Goal: Task Accomplishment & Management: Complete application form

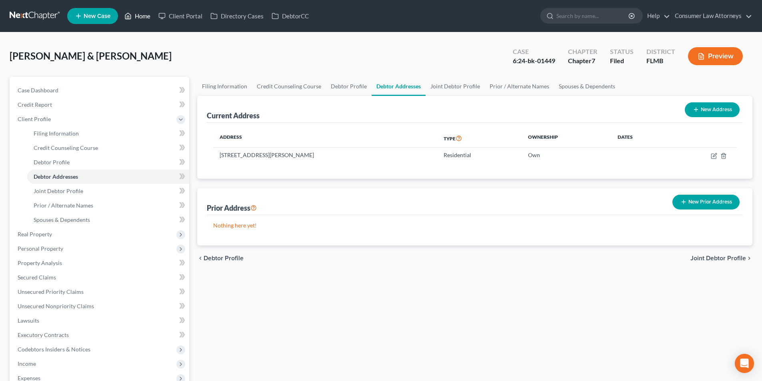
click at [141, 12] on link "Home" at bounding box center [137, 16] width 34 height 14
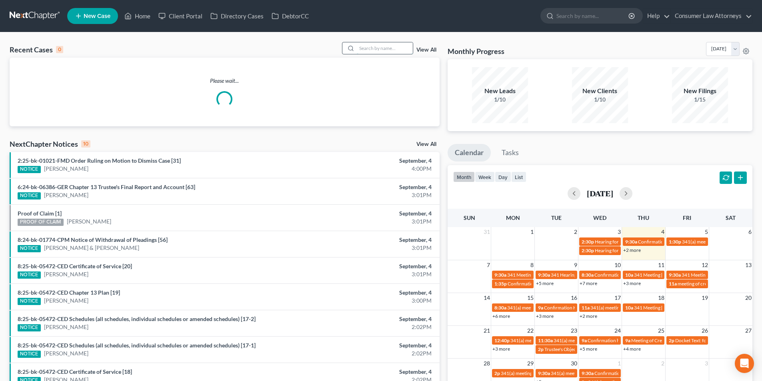
click at [380, 45] on input "search" at bounding box center [385, 48] width 56 height 12
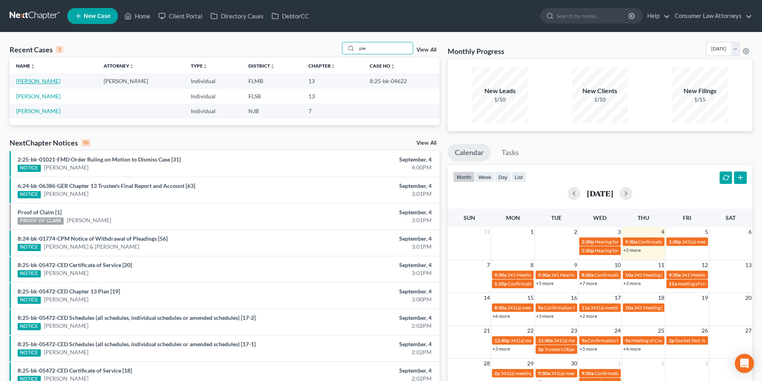
type input "pie"
click at [46, 79] on link "[PERSON_NAME]" at bounding box center [38, 81] width 44 height 7
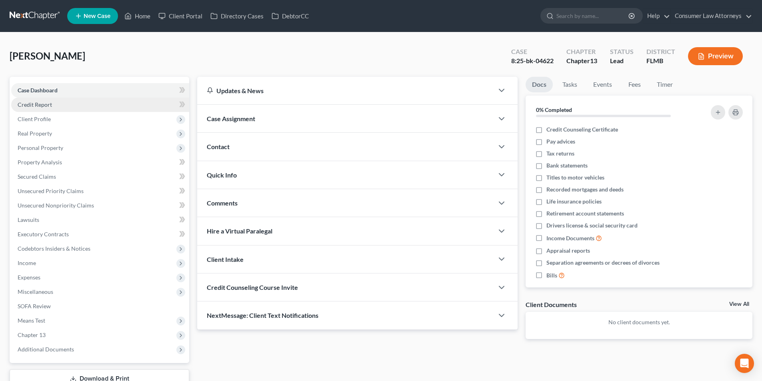
click at [44, 106] on span "Credit Report" at bounding box center [35, 104] width 34 height 7
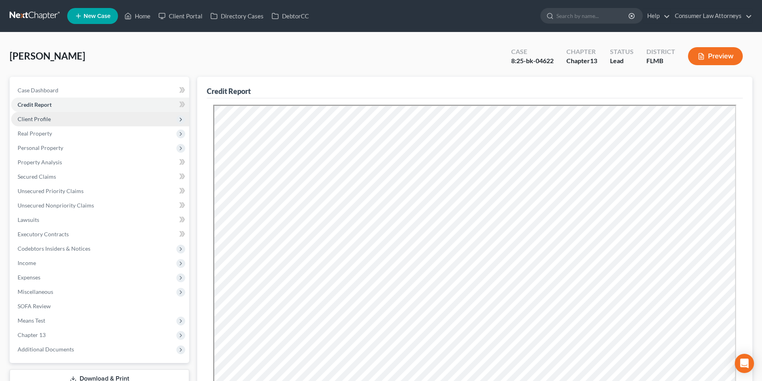
click at [44, 118] on span "Client Profile" at bounding box center [34, 119] width 33 height 7
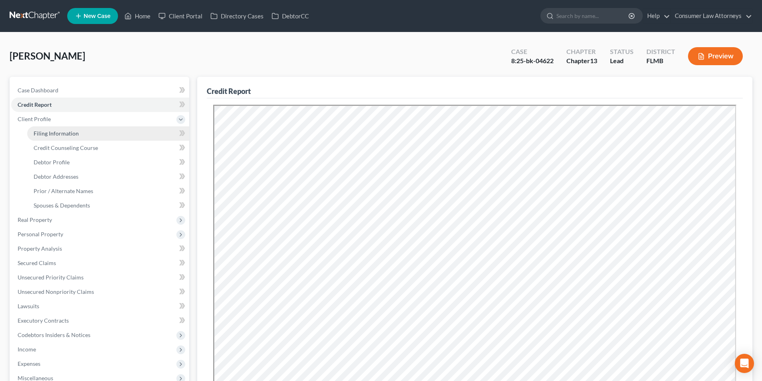
click at [57, 134] on span "Filing Information" at bounding box center [56, 133] width 45 height 7
select select "1"
select select "0"
select select "3"
select select "15"
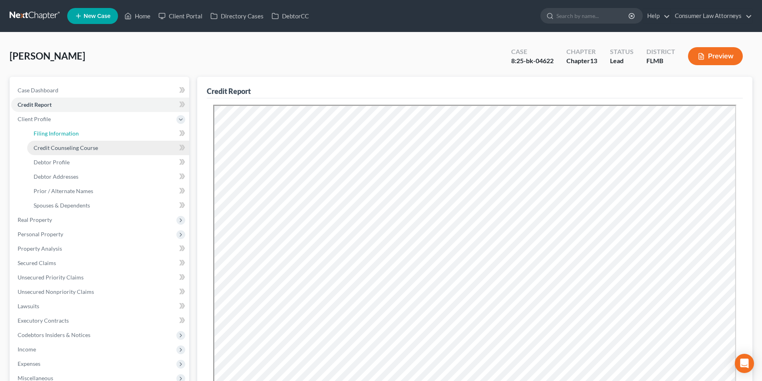
select select "0"
select select "9"
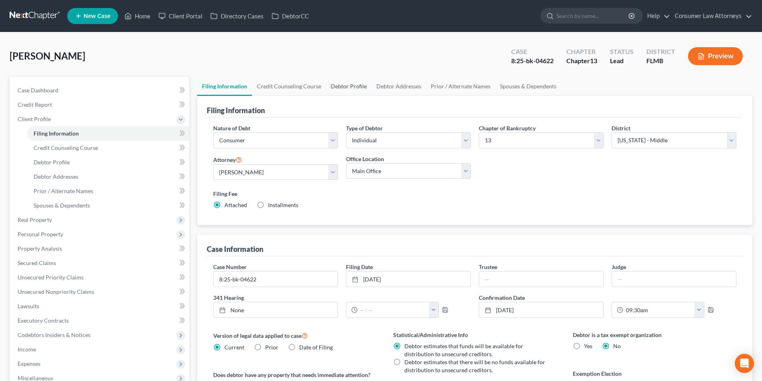
click at [344, 84] on link "Debtor Profile" at bounding box center [349, 86] width 46 height 19
select select "0"
select select "2"
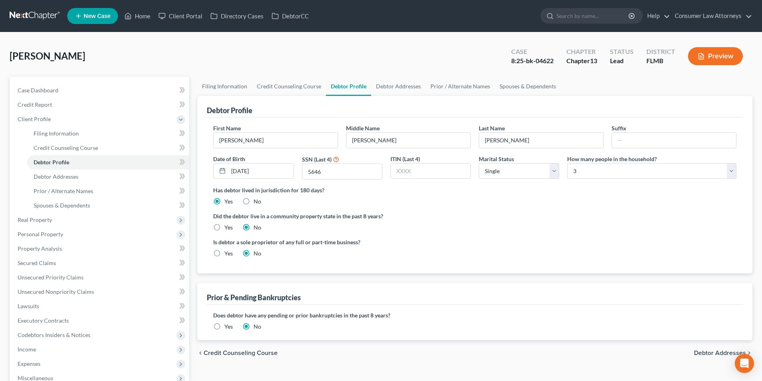
radio input "true"
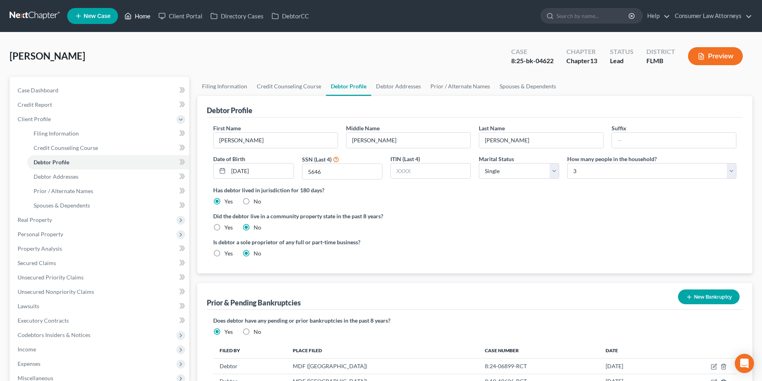
click at [145, 14] on link "Home" at bounding box center [137, 16] width 34 height 14
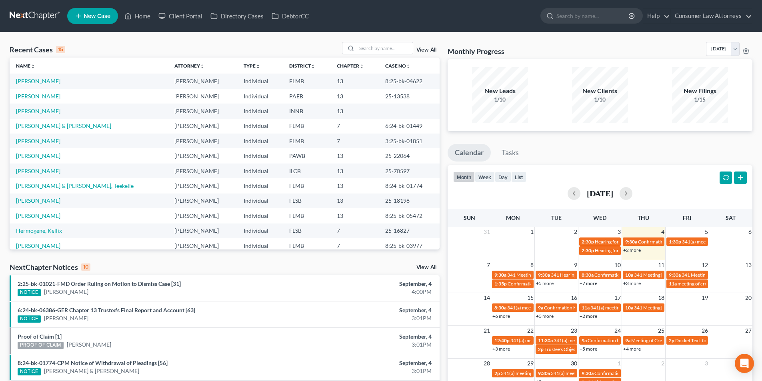
click at [376, 56] on div "Recent Cases 15 View All" at bounding box center [225, 50] width 430 height 16
click at [375, 49] on input "search" at bounding box center [385, 48] width 56 height 12
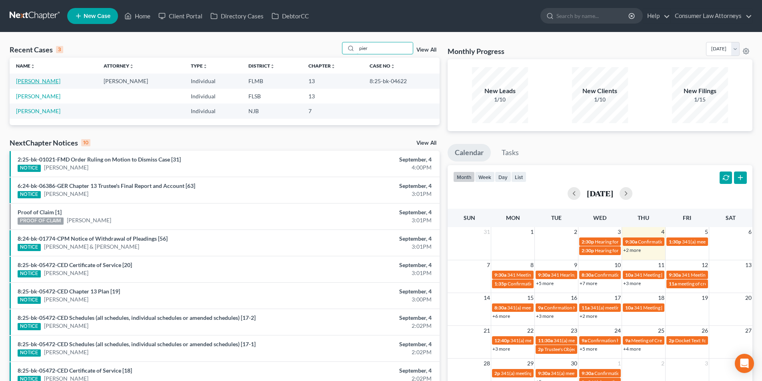
type input "pier"
click at [54, 81] on link "[PERSON_NAME]" at bounding box center [38, 81] width 44 height 7
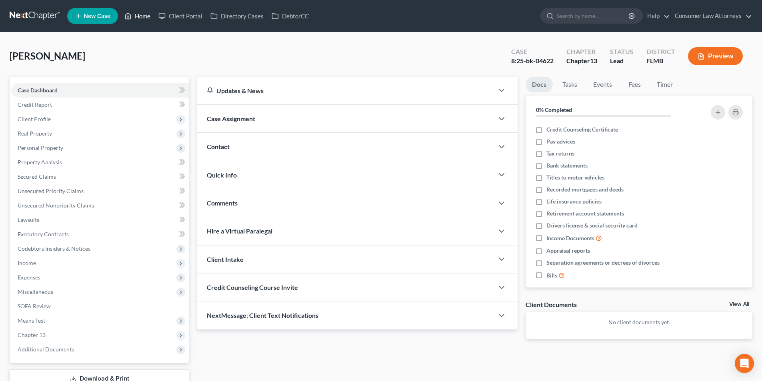
click at [140, 15] on link "Home" at bounding box center [137, 16] width 34 height 14
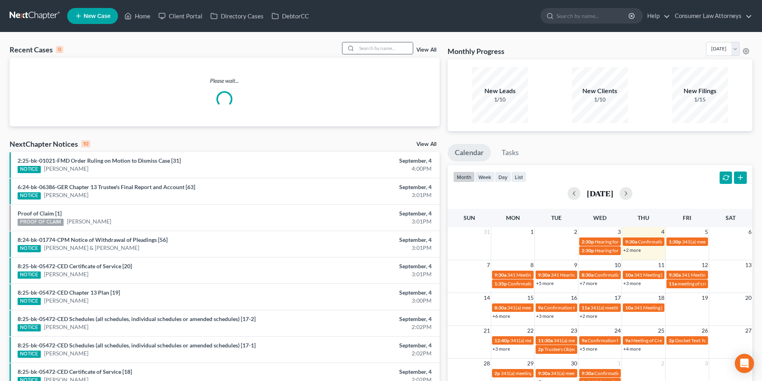
click at [377, 49] on input "search" at bounding box center [385, 48] width 56 height 12
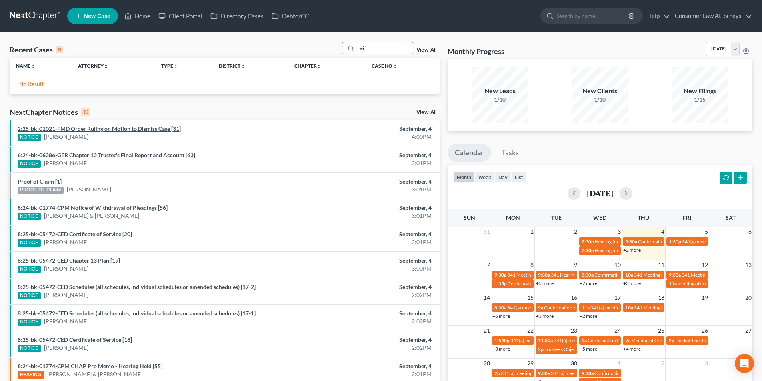
type input "w"
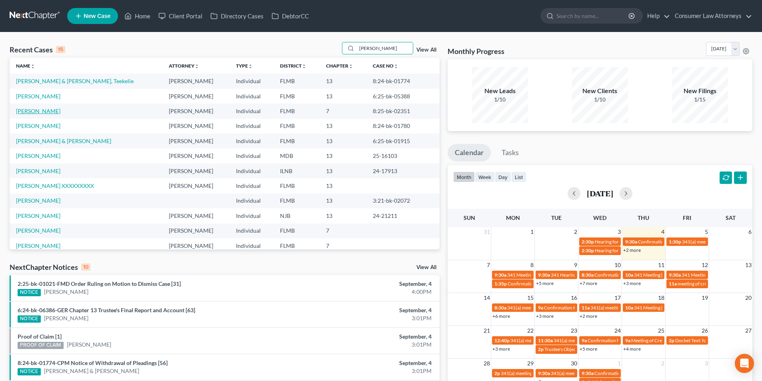
type input "[PERSON_NAME]"
click at [42, 114] on link "[PERSON_NAME]" at bounding box center [38, 111] width 44 height 7
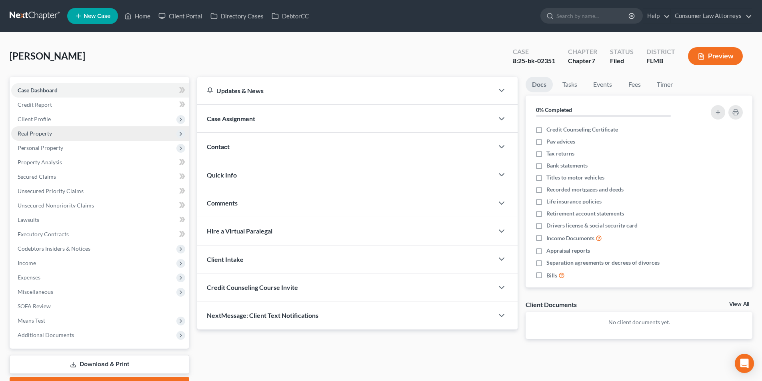
drag, startPoint x: 46, startPoint y: 118, endPoint x: 50, endPoint y: 134, distance: 15.8
click at [46, 118] on span "Client Profile" at bounding box center [34, 119] width 33 height 7
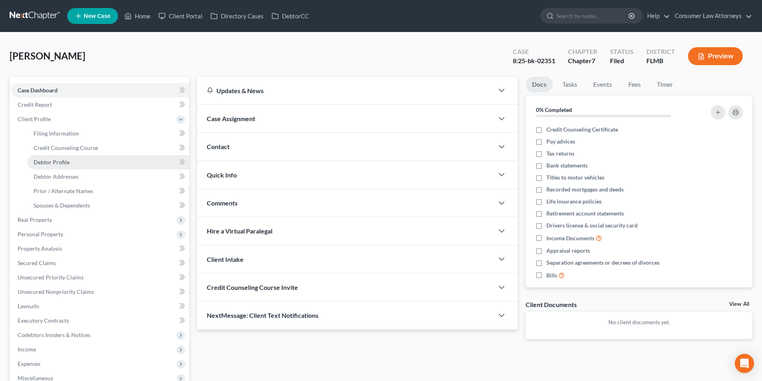
click at [65, 164] on span "Debtor Profile" at bounding box center [52, 162] width 36 height 7
select select "4"
select select "0"
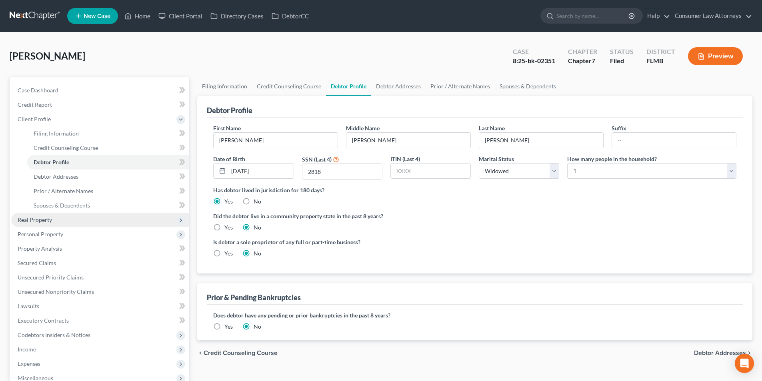
click at [43, 221] on span "Real Property" at bounding box center [35, 219] width 34 height 7
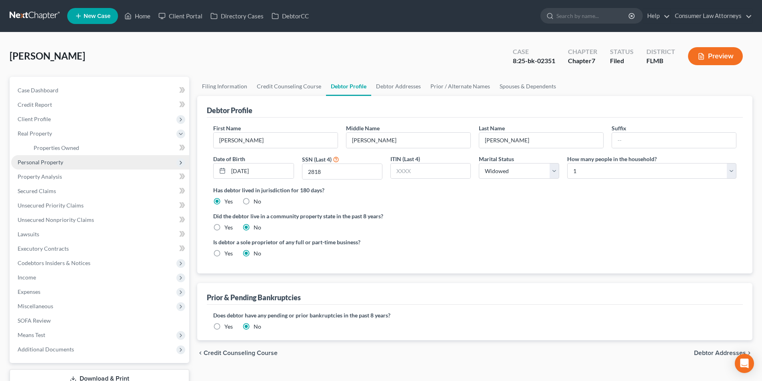
click at [47, 160] on span "Personal Property" at bounding box center [41, 162] width 46 height 7
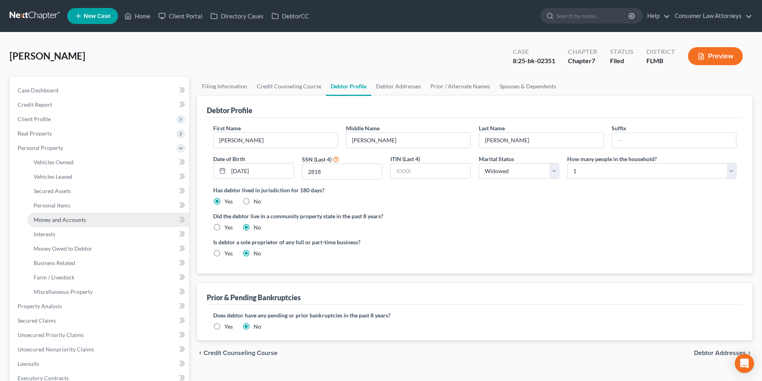
click at [54, 222] on span "Money and Accounts" at bounding box center [60, 219] width 52 height 7
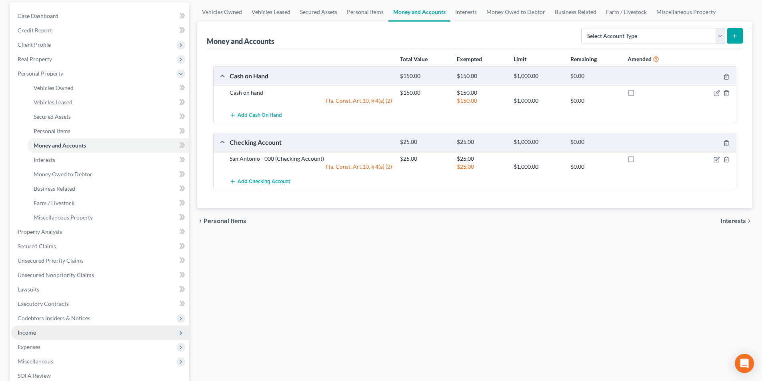
scroll to position [120, 0]
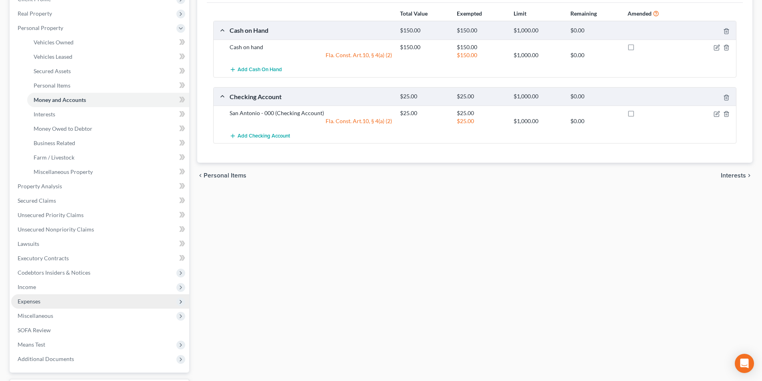
click at [33, 306] on span "Expenses" at bounding box center [100, 302] width 178 height 14
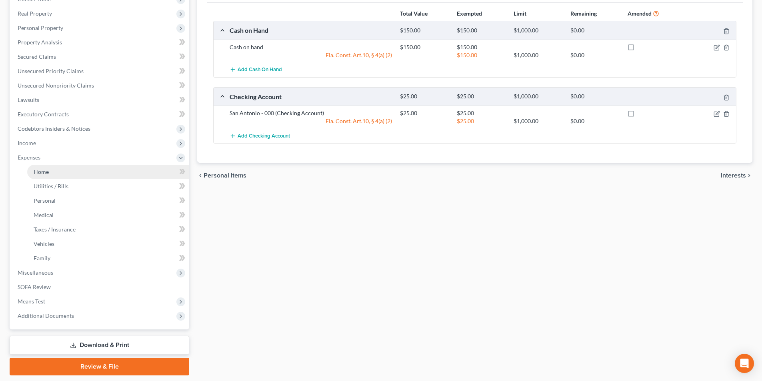
click at [46, 172] on span "Home" at bounding box center [41, 171] width 15 height 7
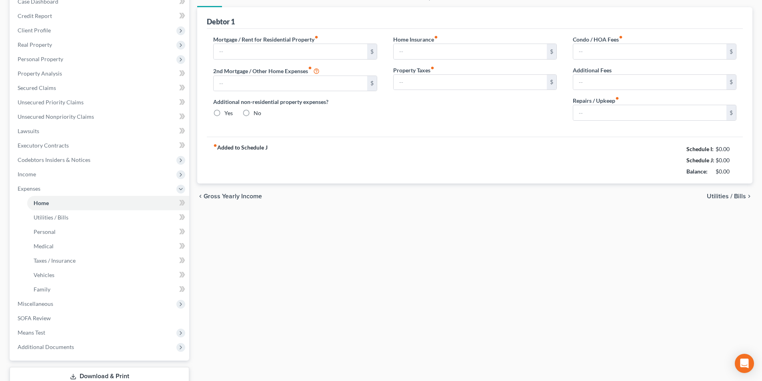
type input "0.00"
radio input "true"
type input "0.00"
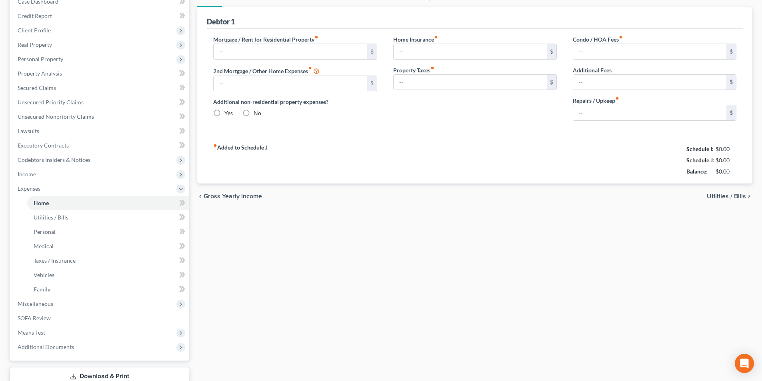
type input "0.00"
type input "60.00"
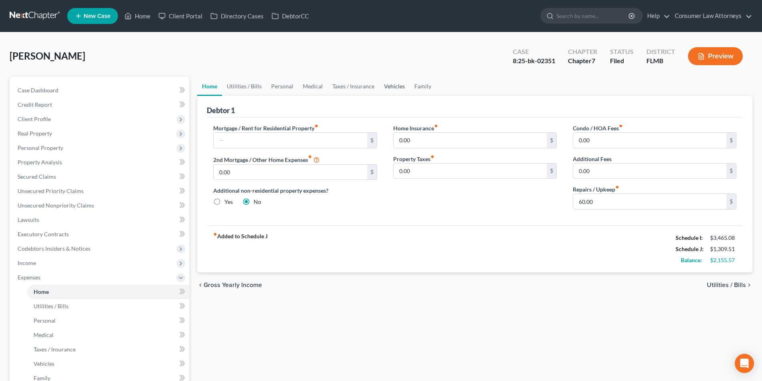
click at [395, 89] on link "Vehicles" at bounding box center [394, 86] width 30 height 19
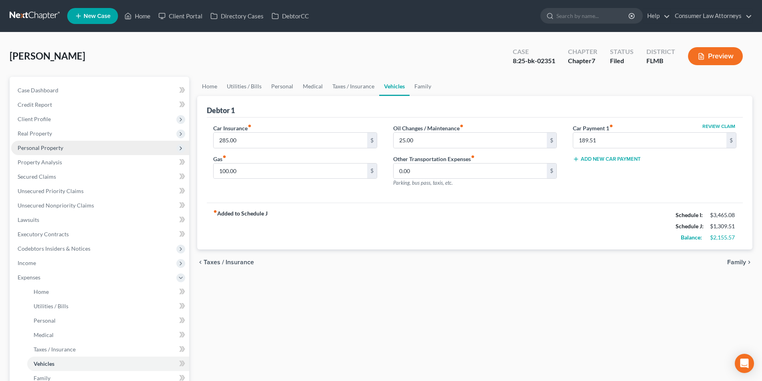
click at [42, 147] on span "Personal Property" at bounding box center [41, 147] width 46 height 7
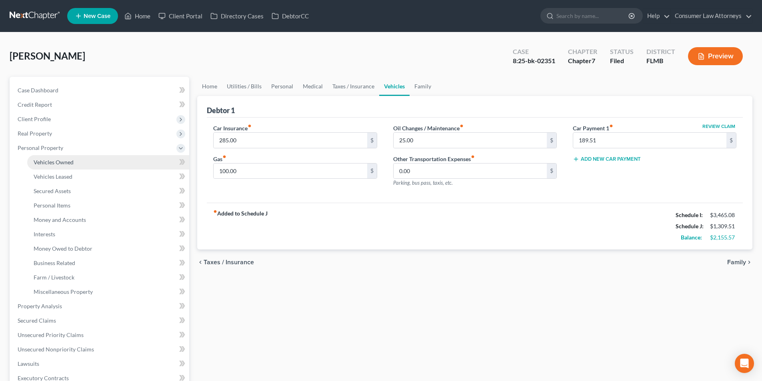
click at [51, 163] on span "Vehicles Owned" at bounding box center [54, 162] width 40 height 7
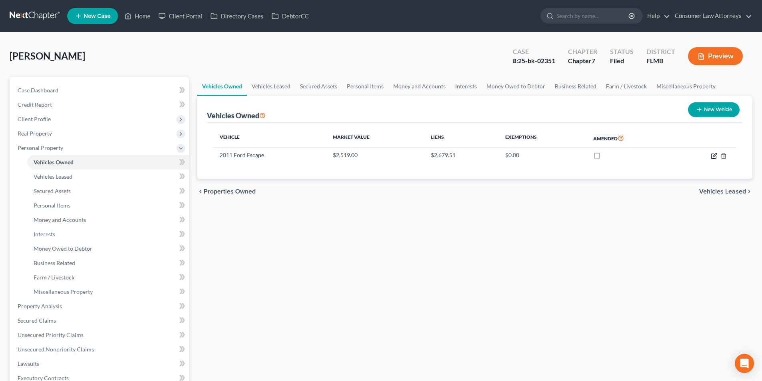
drag, startPoint x: 714, startPoint y: 153, endPoint x: 740, endPoint y: 200, distance: 53.7
click at [714, 153] on icon "button" at bounding box center [714, 156] width 6 height 6
select select "0"
select select "15"
select select "4"
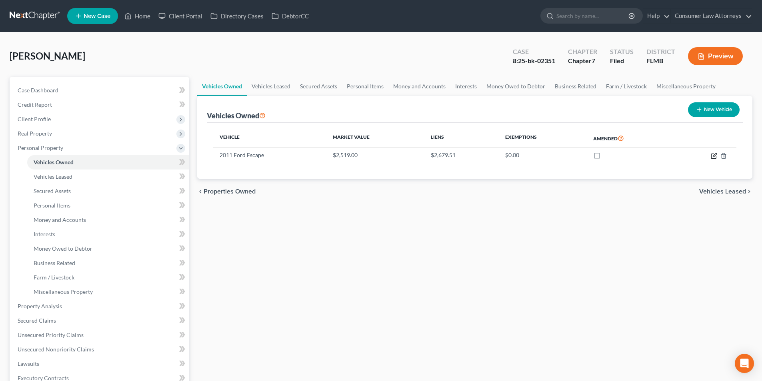
select select "0"
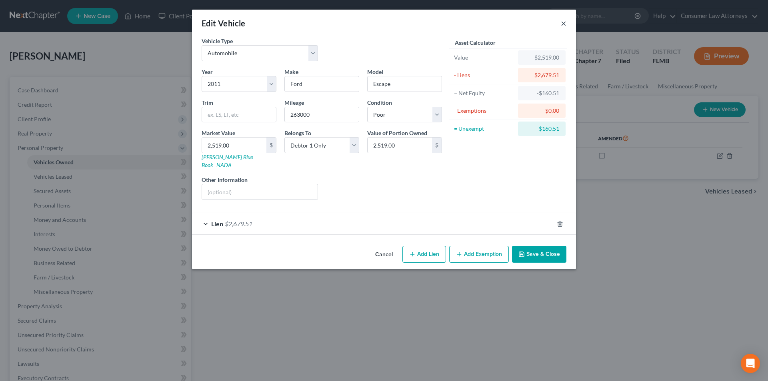
click at [564, 23] on button "×" at bounding box center [564, 23] width 6 height 10
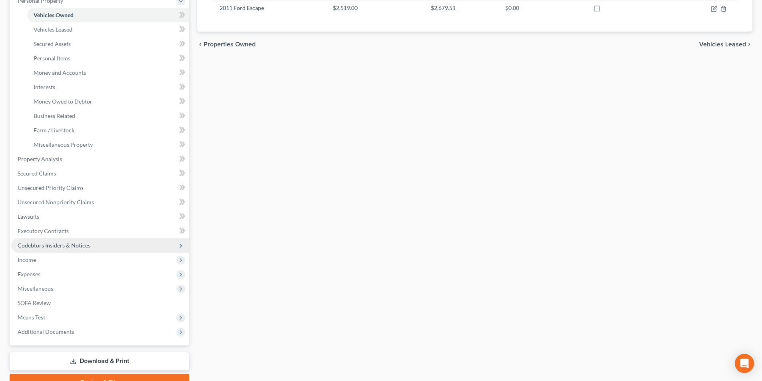
scroll to position [160, 0]
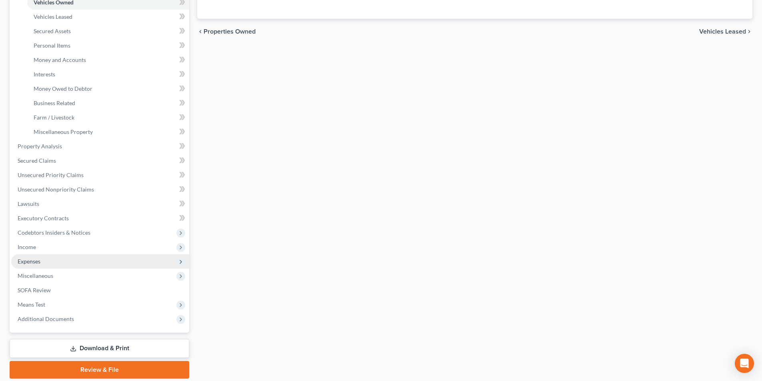
click at [36, 262] on span "Expenses" at bounding box center [29, 261] width 23 height 7
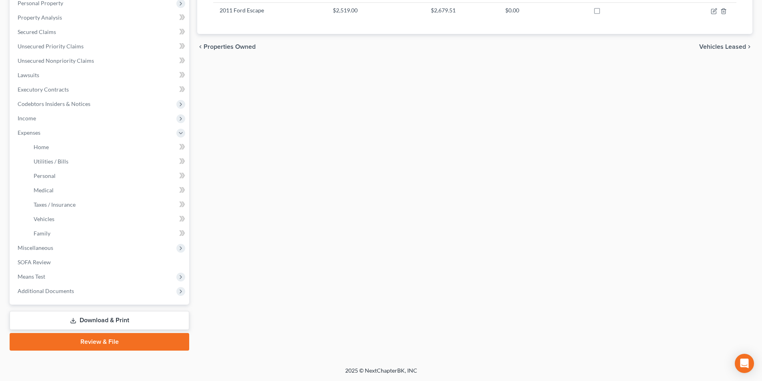
scroll to position [145, 0]
click at [45, 223] on link "Vehicles" at bounding box center [108, 219] width 162 height 14
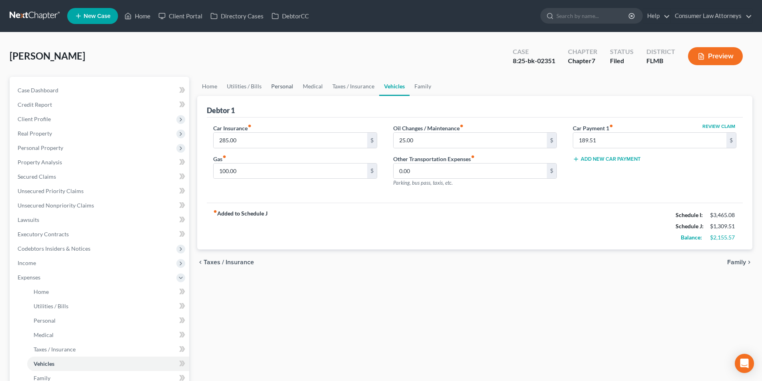
drag, startPoint x: 279, startPoint y: 85, endPoint x: 462, endPoint y: 221, distance: 228.3
click at [279, 85] on link "Personal" at bounding box center [283, 86] width 32 height 19
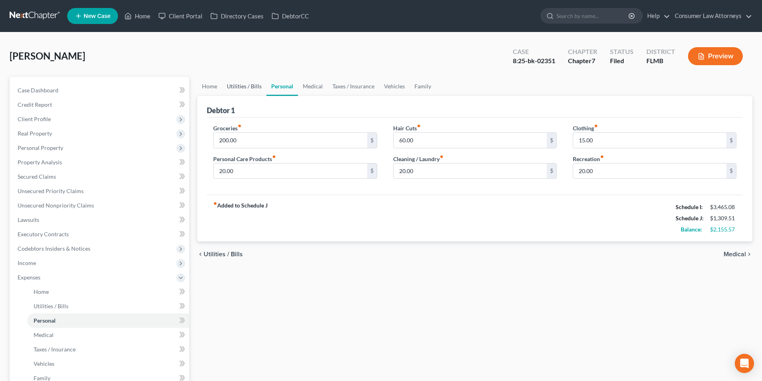
click at [248, 89] on link "Utilities / Bills" at bounding box center [244, 86] width 44 height 19
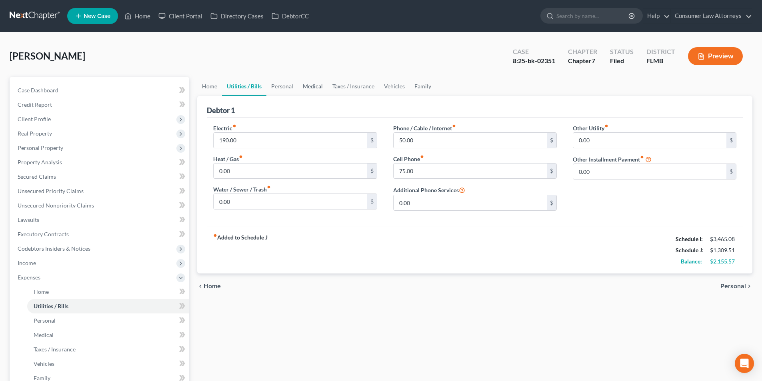
click at [310, 86] on link "Medical" at bounding box center [313, 86] width 30 height 19
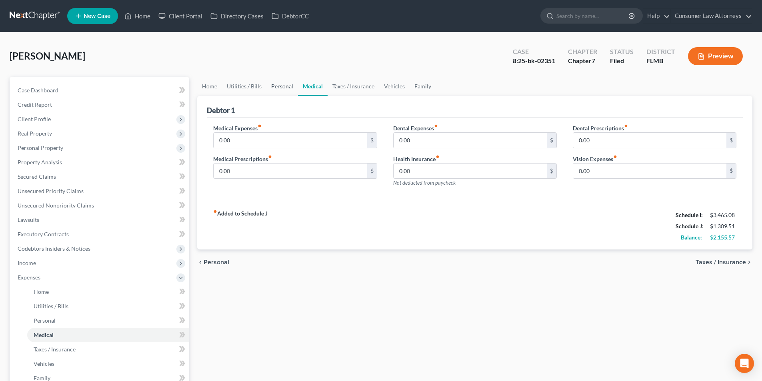
click at [282, 88] on link "Personal" at bounding box center [283, 86] width 32 height 19
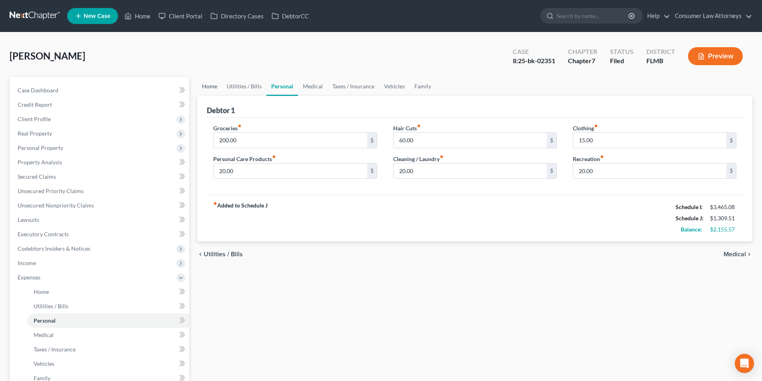
click at [207, 89] on link "Home" at bounding box center [209, 86] width 25 height 19
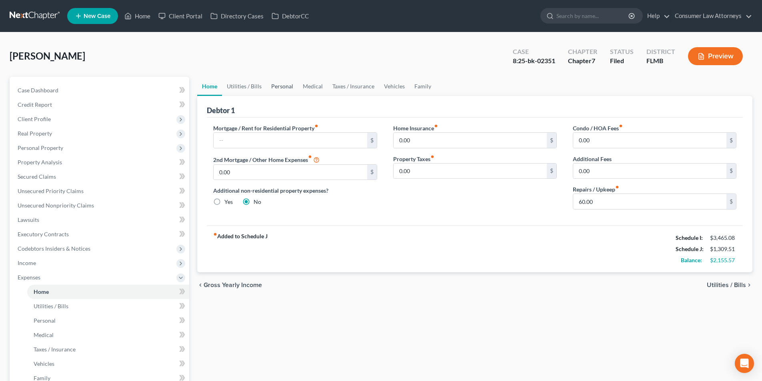
click at [280, 87] on link "Personal" at bounding box center [283, 86] width 32 height 19
